Goal: Task Accomplishment & Management: Manage account settings

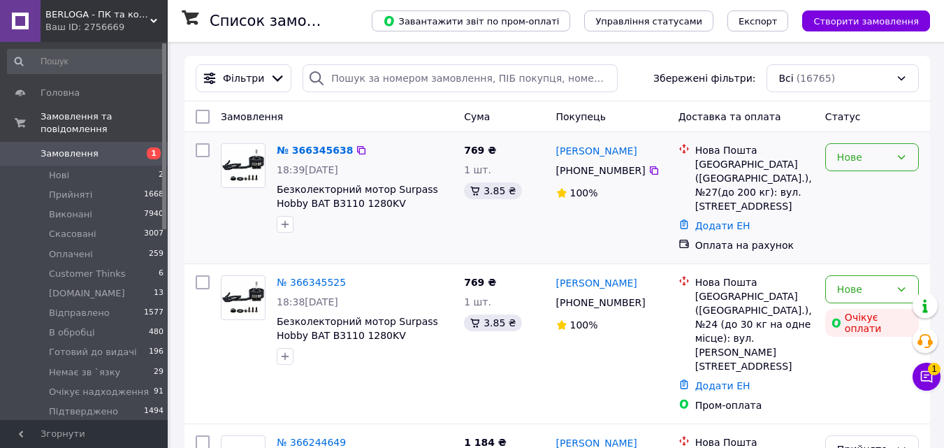
click at [870, 157] on div "Нове" at bounding box center [863, 157] width 53 height 15
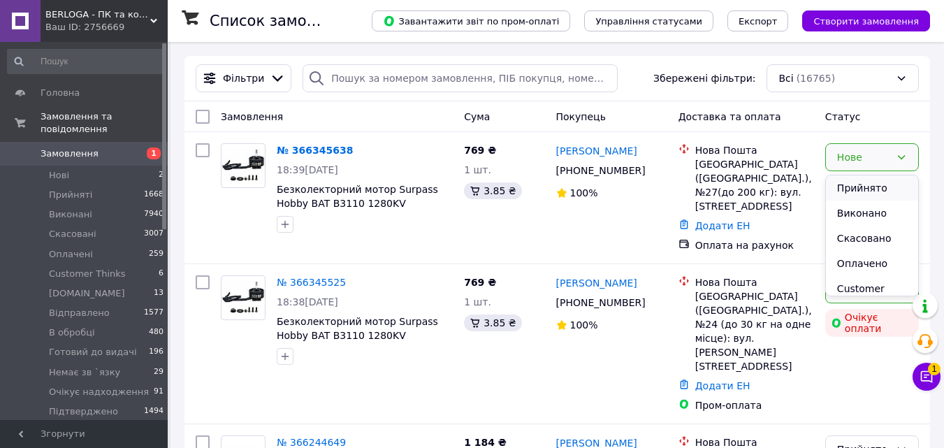
click at [861, 184] on li "Прийнято" at bounding box center [872, 187] width 92 height 25
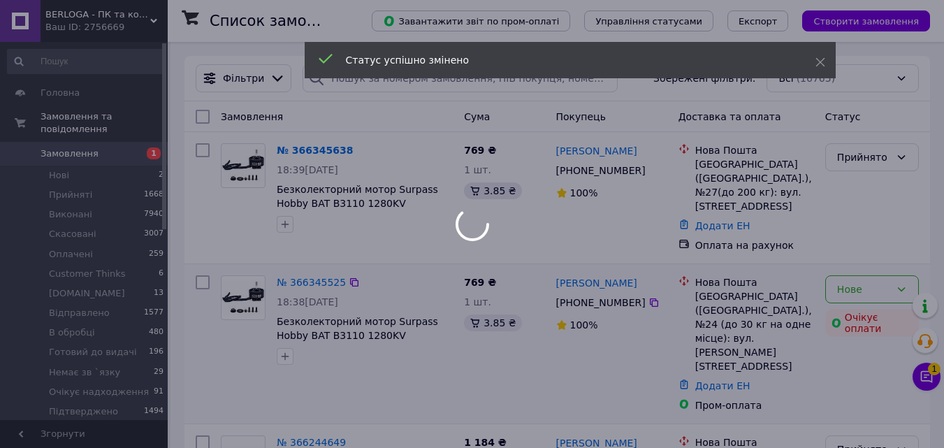
click at [857, 282] on div "Нове" at bounding box center [863, 289] width 53 height 15
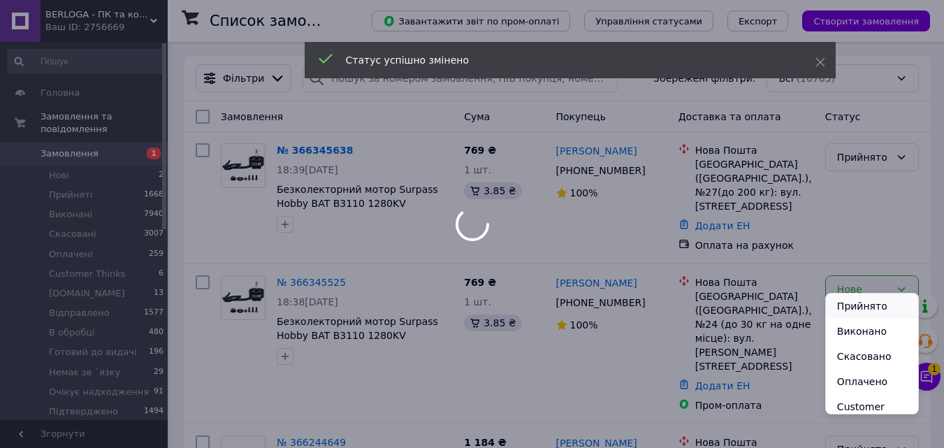
click at [851, 298] on li "Прийнято" at bounding box center [872, 306] width 92 height 25
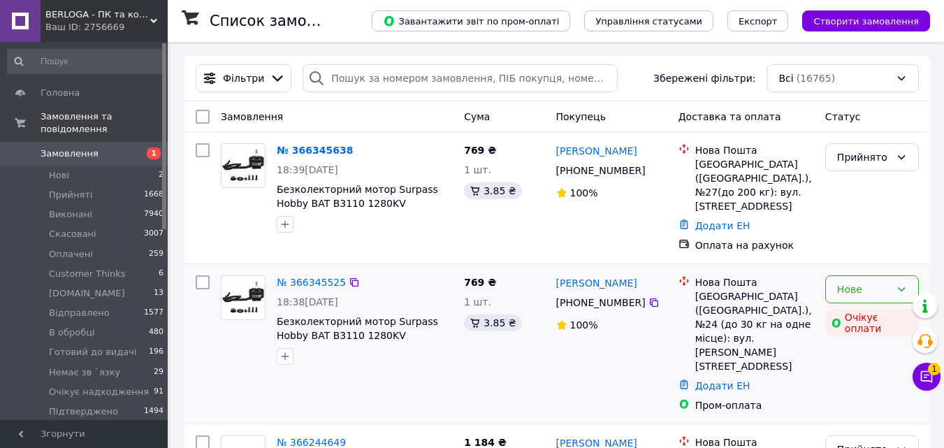
click at [864, 282] on div "Нове" at bounding box center [863, 289] width 53 height 15
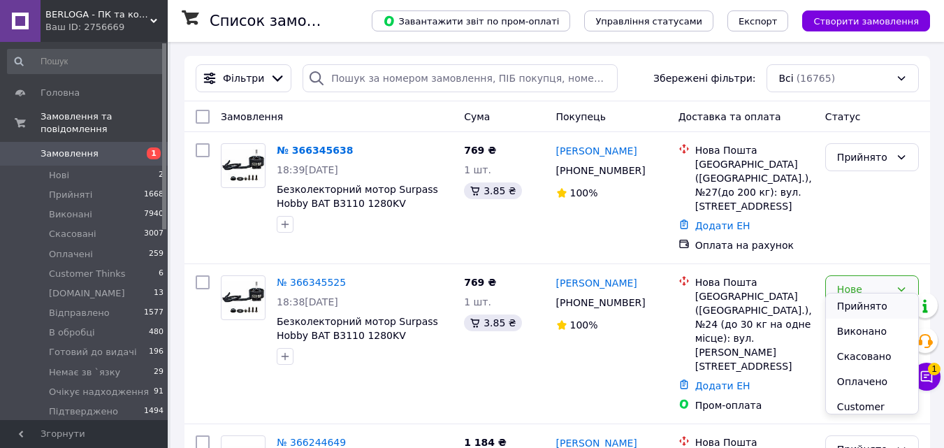
click at [858, 297] on li "Прийнято" at bounding box center [872, 306] width 92 height 25
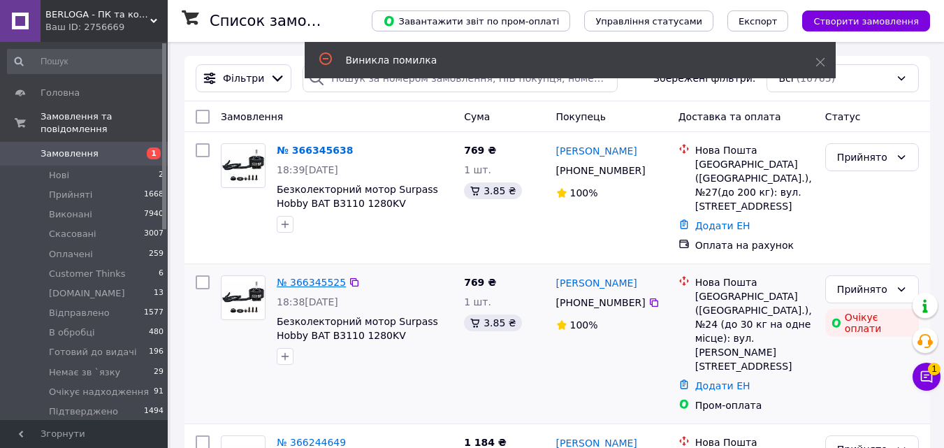
click at [317, 277] on link "№ 366345525" at bounding box center [311, 282] width 69 height 11
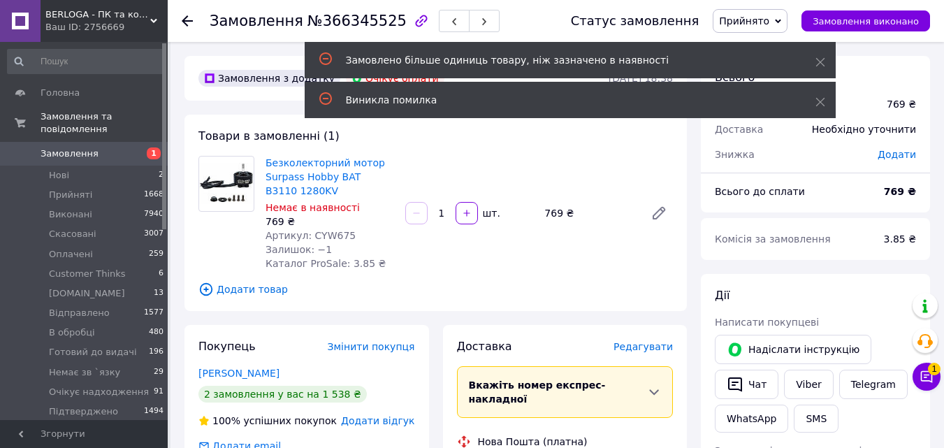
click at [781, 20] on icon at bounding box center [778, 21] width 6 height 6
click at [823, 56] on span at bounding box center [821, 62] width 10 height 14
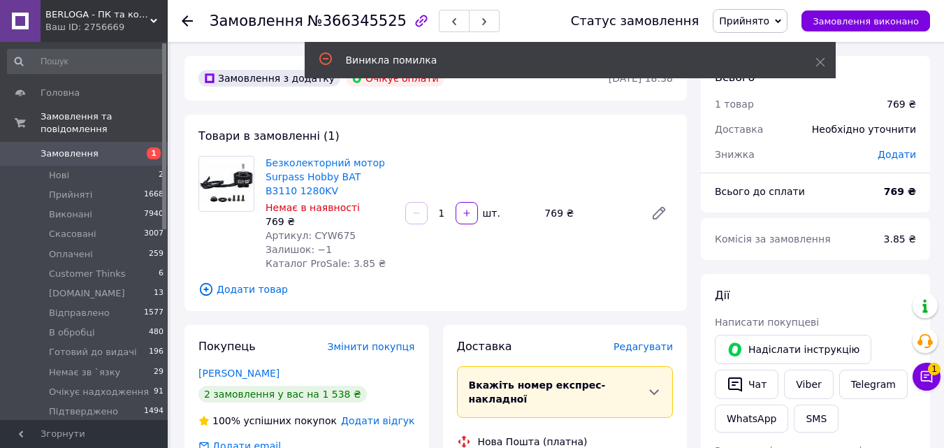
click at [108, 147] on span "Замовлення" at bounding box center [85, 153] width 89 height 13
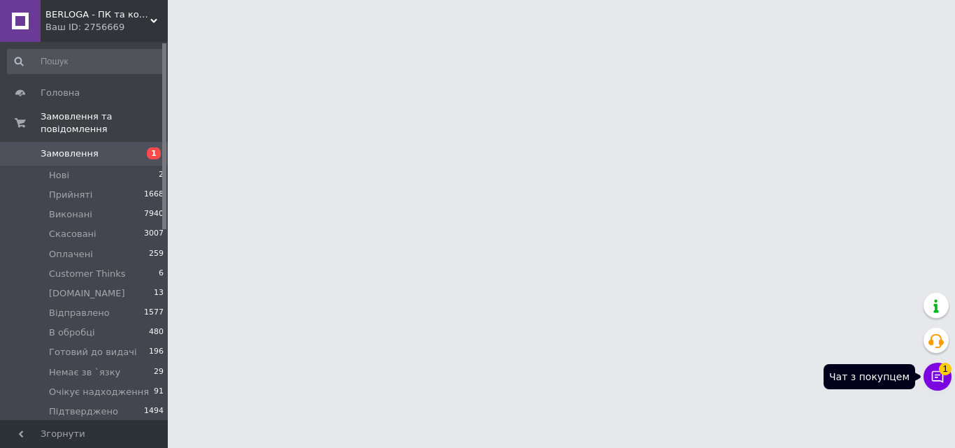
click at [942, 373] on span "1" at bounding box center [945, 369] width 13 height 13
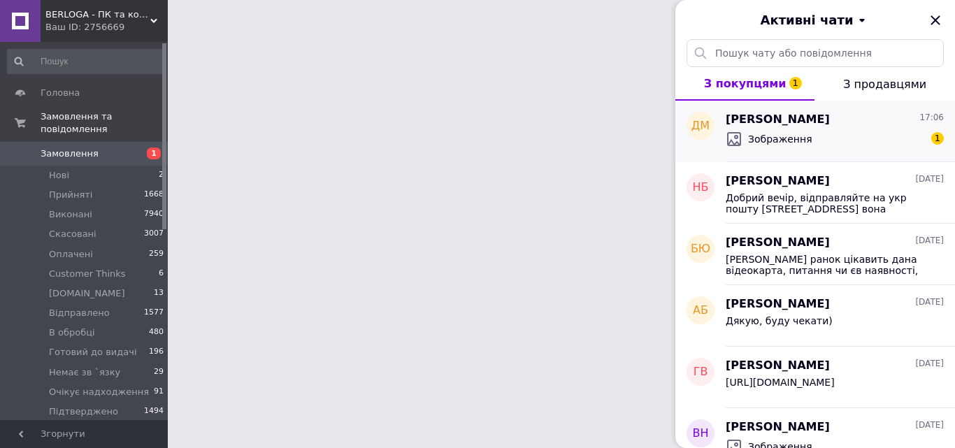
click at [777, 135] on span "Зображення" at bounding box center [780, 139] width 64 height 14
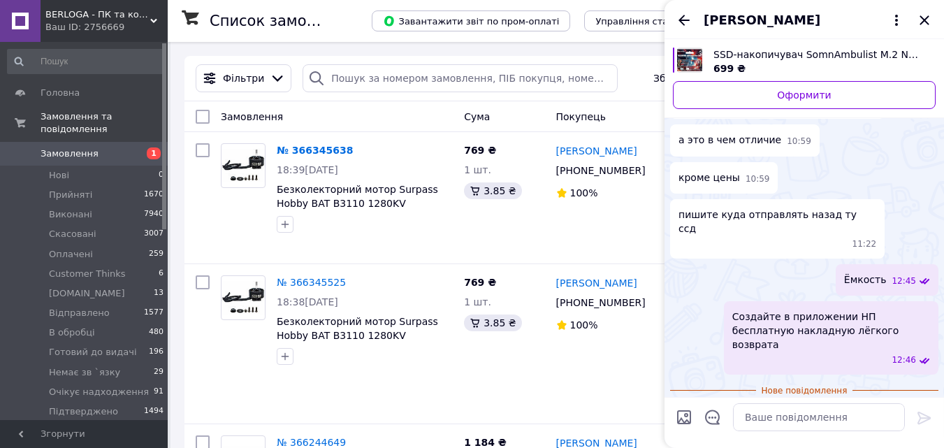
scroll to position [1757, 0]
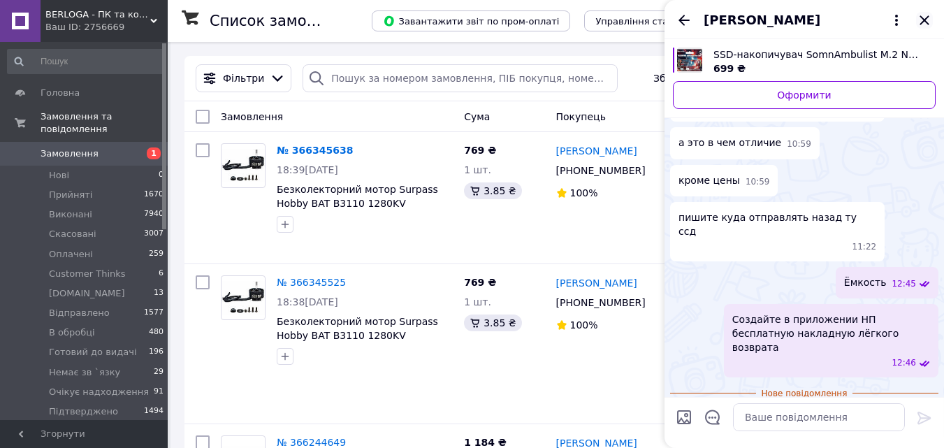
click at [930, 16] on icon "Закрити" at bounding box center [924, 20] width 17 height 17
